Goal: Find specific page/section: Find specific page/section

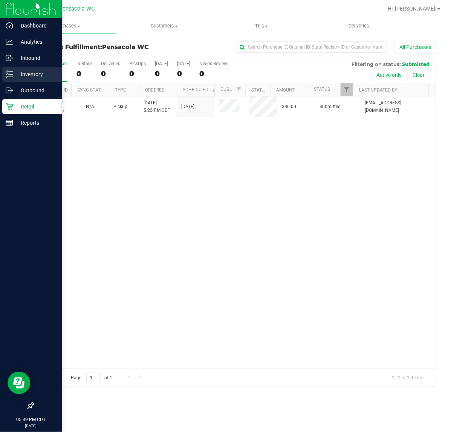
click at [14, 76] on p "Inventory" at bounding box center [35, 74] width 45 height 9
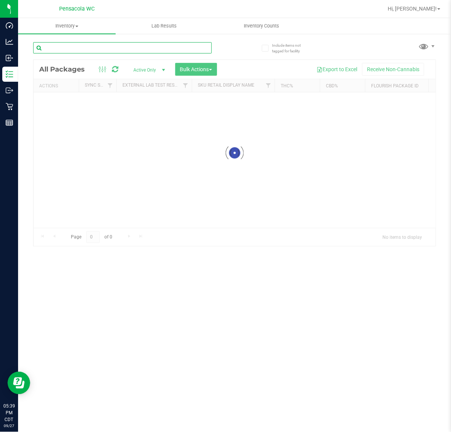
click at [72, 51] on input "text" at bounding box center [122, 47] width 179 height 11
type input "dda"
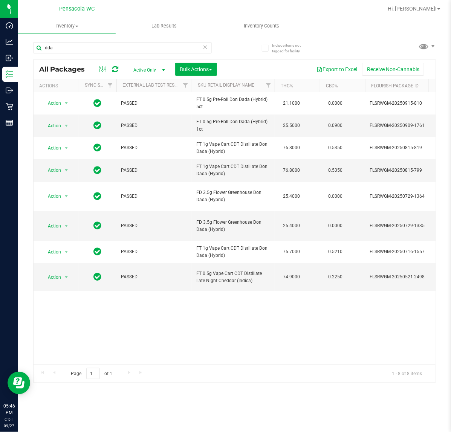
click at [78, 61] on div "All Packages Active Only Active Only Lab Samples Locked All External Internal B…" at bounding box center [235, 69] width 402 height 19
click at [206, 47] on icon at bounding box center [205, 46] width 5 height 9
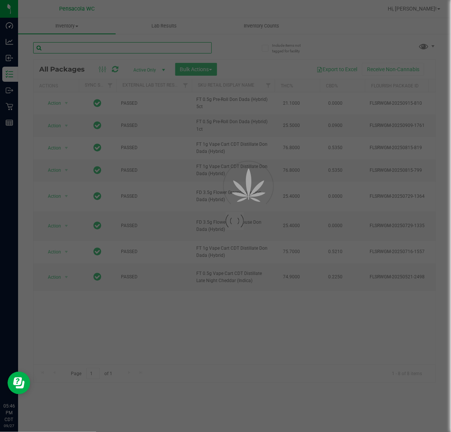
click at [163, 45] on input "text" at bounding box center [122, 47] width 179 height 11
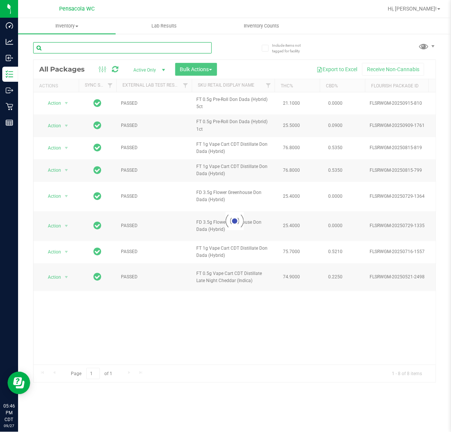
click at [163, 45] on input "text" at bounding box center [122, 47] width 179 height 11
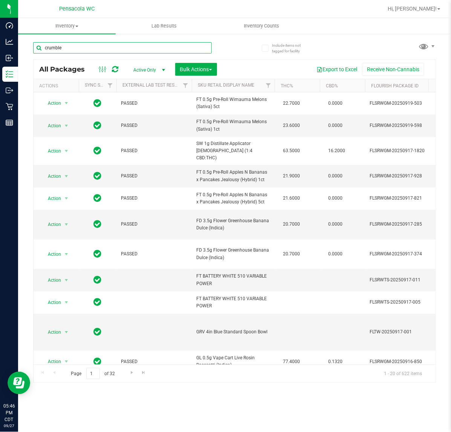
type input "crumble"
